Goal: Navigation & Orientation: Find specific page/section

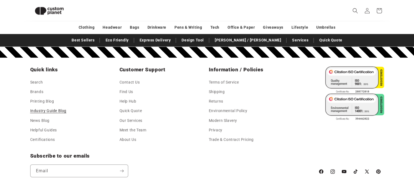
scroll to position [0, 828]
click at [130, 128] on link "Meet the Team" at bounding box center [132, 130] width 27 height 10
